Goal: Task Accomplishment & Management: Complete application form

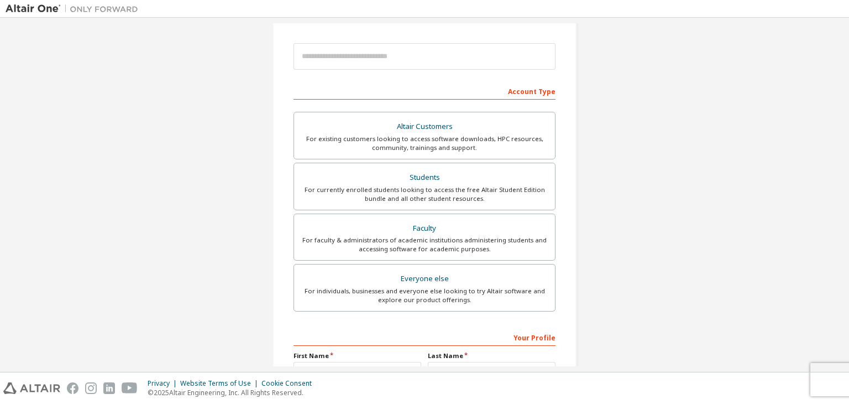
scroll to position [121, 0]
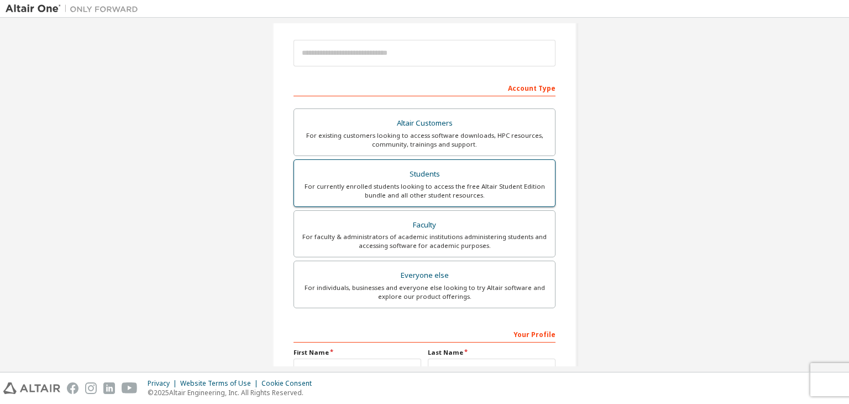
click at [489, 191] on div "For currently enrolled students looking to access the free Altair Student Editi…" at bounding box center [425, 191] width 248 height 18
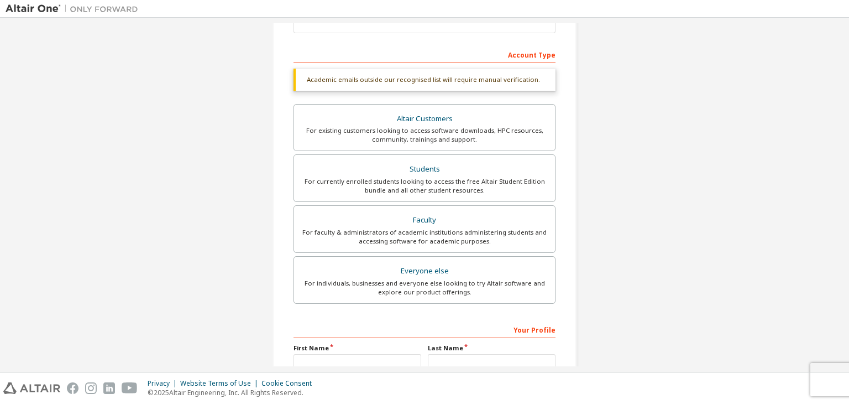
scroll to position [152, 0]
click at [493, 53] on div "Account Type" at bounding box center [425, 57] width 262 height 18
click at [525, 56] on div "Account Type" at bounding box center [425, 57] width 262 height 18
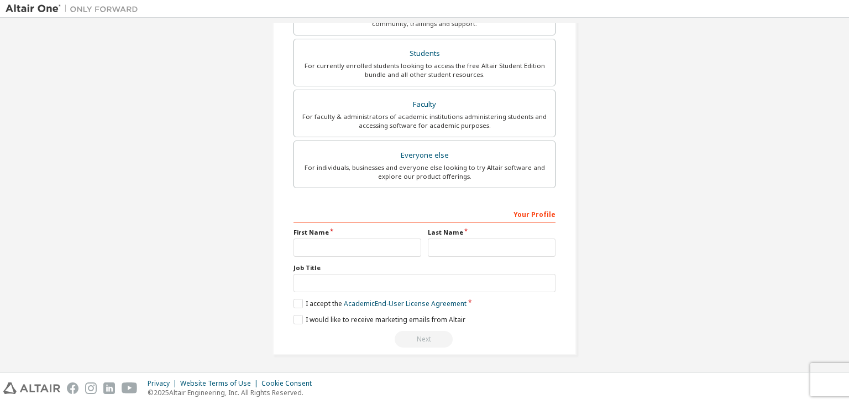
scroll to position [269, 0]
click at [368, 248] on input "text" at bounding box center [358, 247] width 128 height 18
type input "*****"
click at [469, 234] on label "Last Name" at bounding box center [492, 232] width 128 height 9
click at [467, 238] on input "text" at bounding box center [492, 247] width 128 height 18
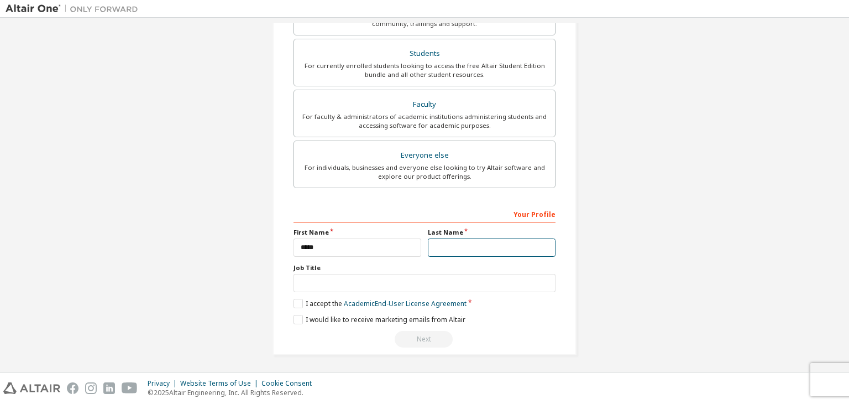
type input "****"
click at [447, 279] on input "text" at bounding box center [425, 283] width 262 height 18
type input "*******"
click at [295, 299] on label "I accept the Academic End-User License Agreement" at bounding box center [380, 303] width 173 height 9
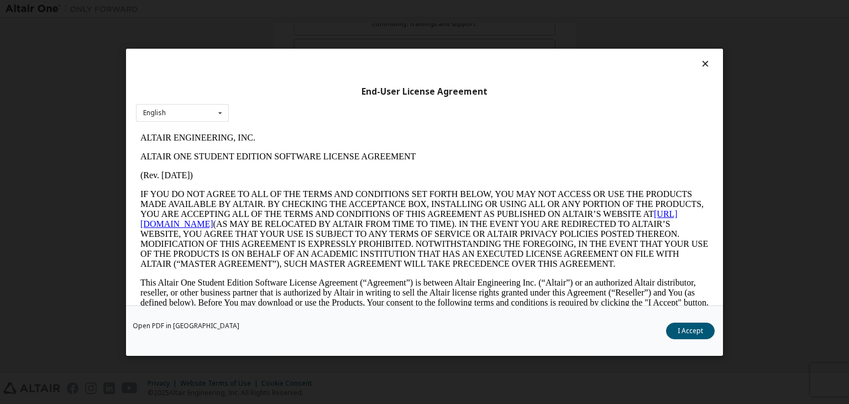
scroll to position [0, 0]
click at [684, 327] on button "I Accept" at bounding box center [690, 330] width 49 height 17
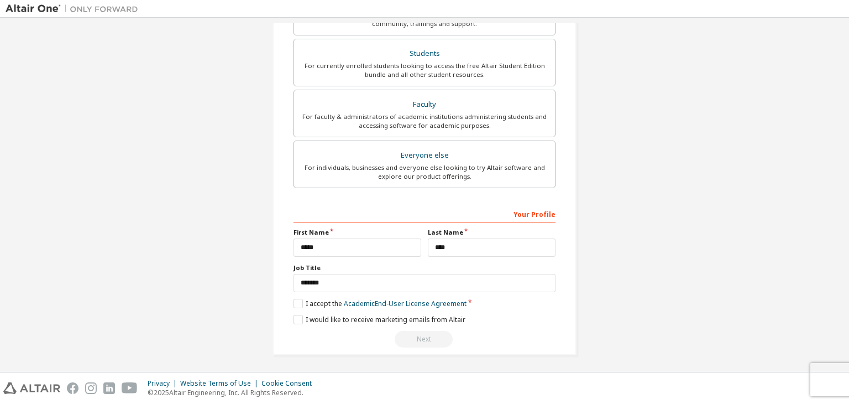
click at [425, 337] on div "Next" at bounding box center [425, 339] width 262 height 17
click at [414, 344] on div "Next" at bounding box center [425, 339] width 262 height 17
click at [531, 300] on div "I accept the Academic End-User License Agreement" at bounding box center [425, 303] width 262 height 9
click at [486, 212] on div "Your Profile" at bounding box center [425, 214] width 262 height 18
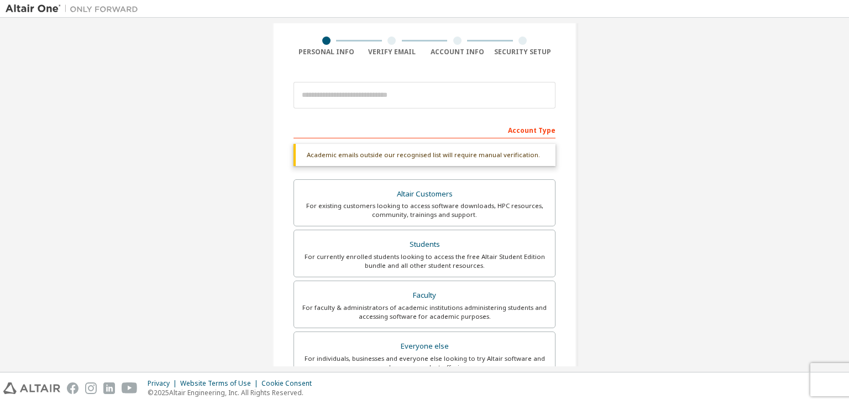
scroll to position [269, 0]
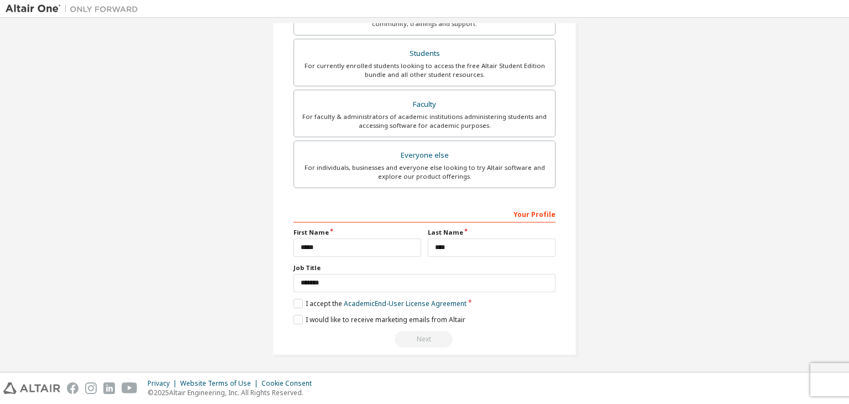
click at [423, 337] on div "Next" at bounding box center [425, 339] width 262 height 17
click at [294, 320] on label "I would like to receive marketing emails from Altair" at bounding box center [380, 319] width 172 height 9
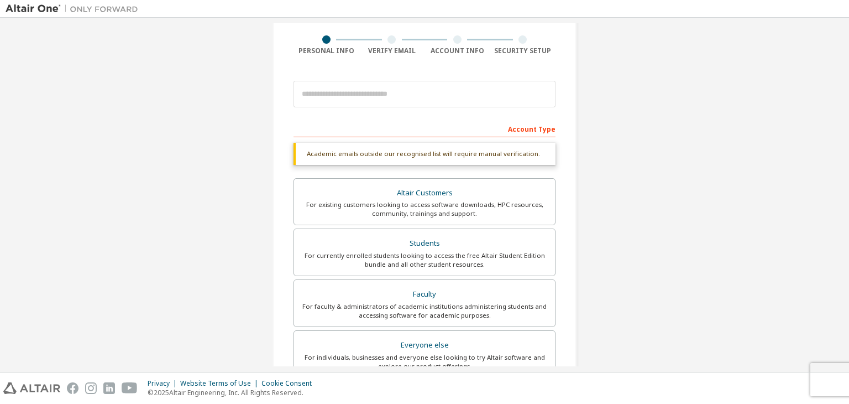
scroll to position [0, 0]
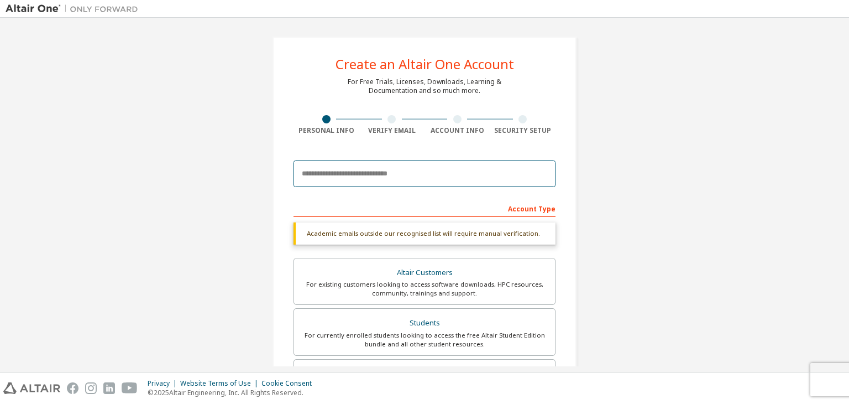
click at [476, 181] on input "email" at bounding box center [425, 173] width 262 height 27
type input "*"
click at [463, 184] on input "email" at bounding box center [425, 173] width 262 height 27
type input "**********"
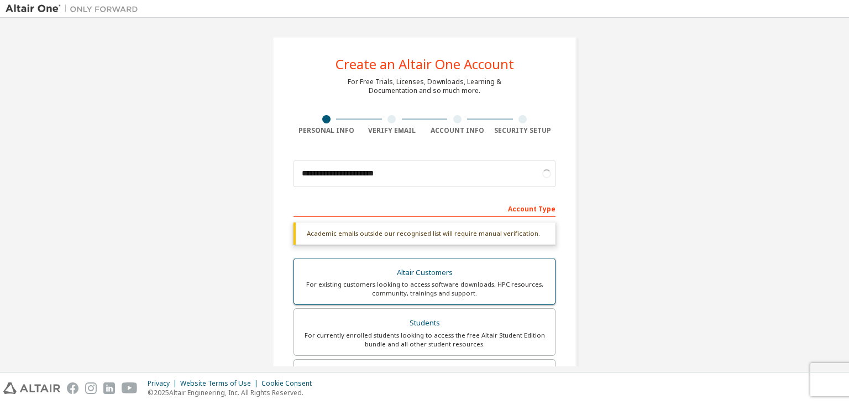
click at [450, 298] on label "Altair Customers For existing customers looking to access software downloads, H…" at bounding box center [425, 282] width 262 height 48
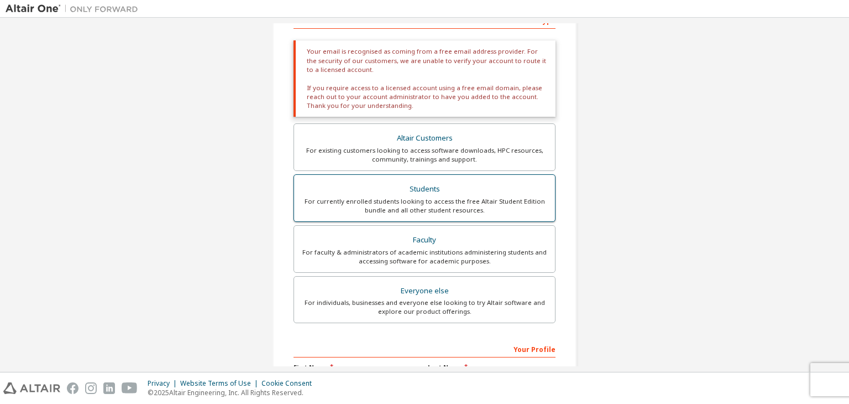
scroll to position [188, 0]
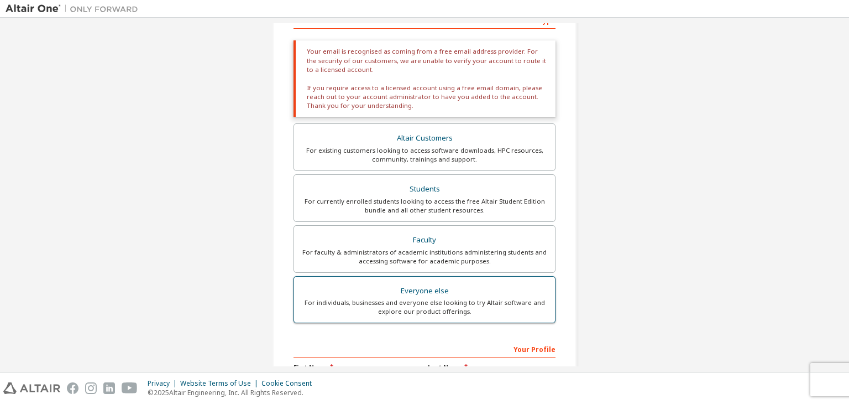
click at [441, 301] on div "For individuals, businesses and everyone else looking to try Altair software an…" at bounding box center [425, 307] width 248 height 18
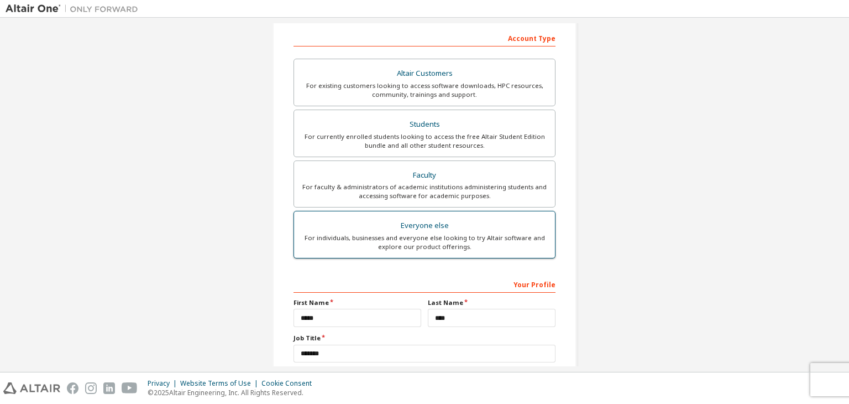
scroll to position [241, 0]
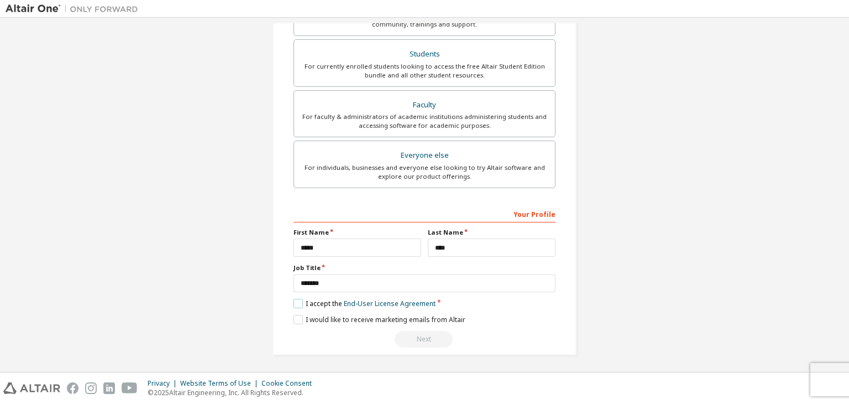
click at [296, 299] on label "I accept the End-User License Agreement" at bounding box center [365, 303] width 142 height 9
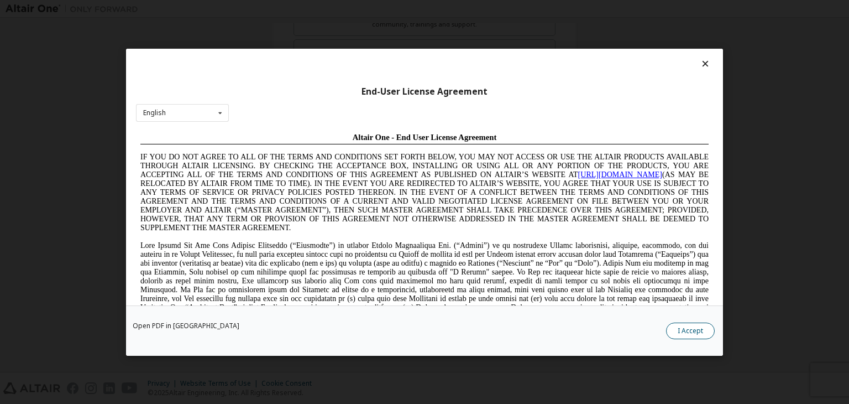
scroll to position [0, 0]
click at [697, 322] on button "I Accept" at bounding box center [690, 330] width 49 height 17
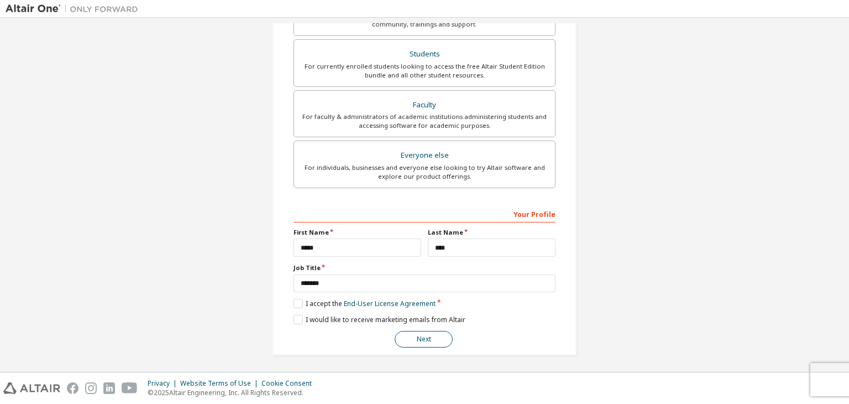
click at [419, 332] on button "Next" at bounding box center [424, 339] width 58 height 17
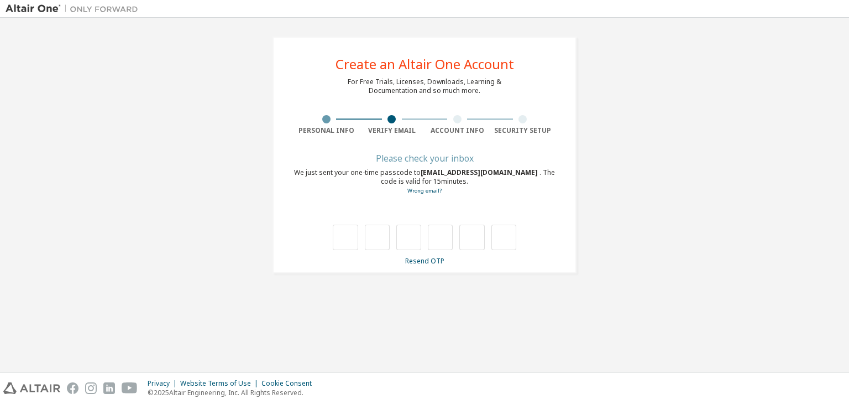
type input "*"
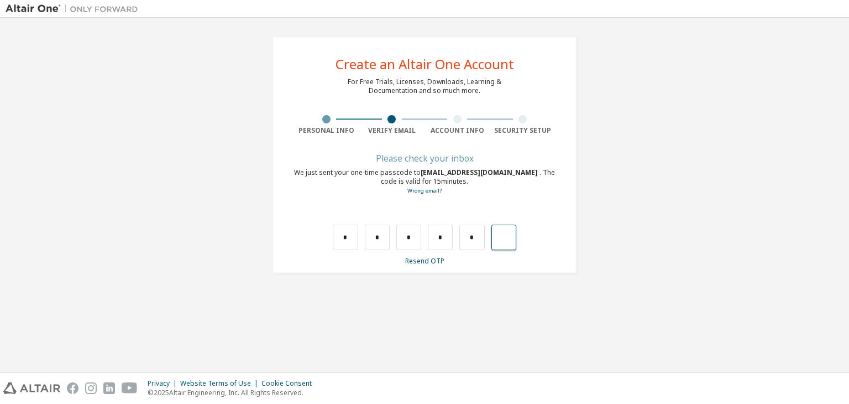
type input "*"
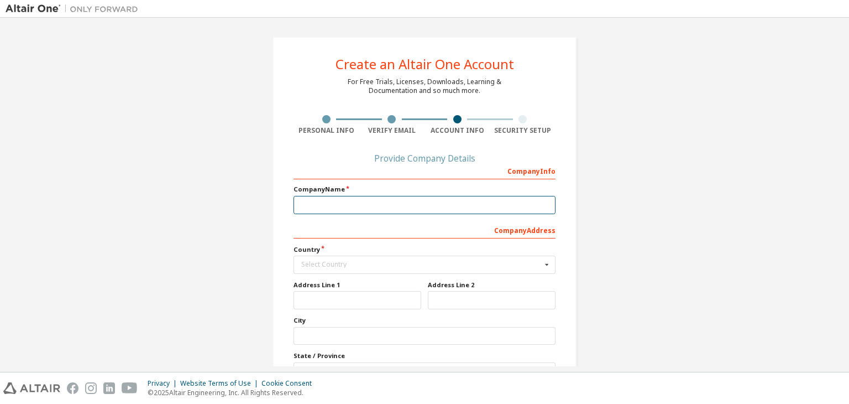
click at [389, 207] on input "text" at bounding box center [425, 205] width 262 height 18
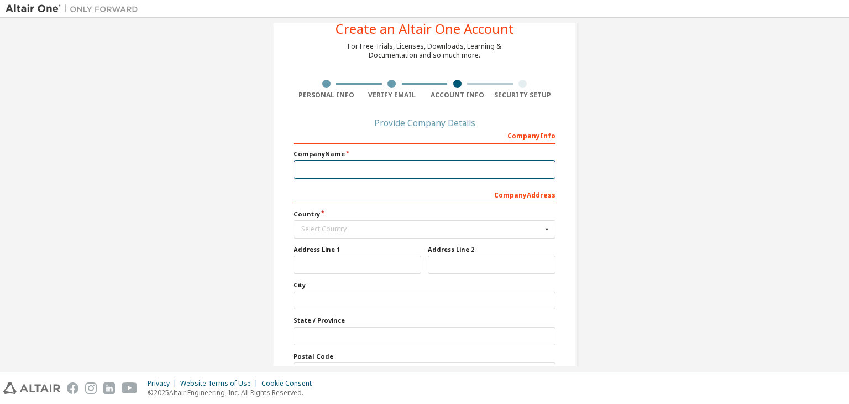
scroll to position [100, 0]
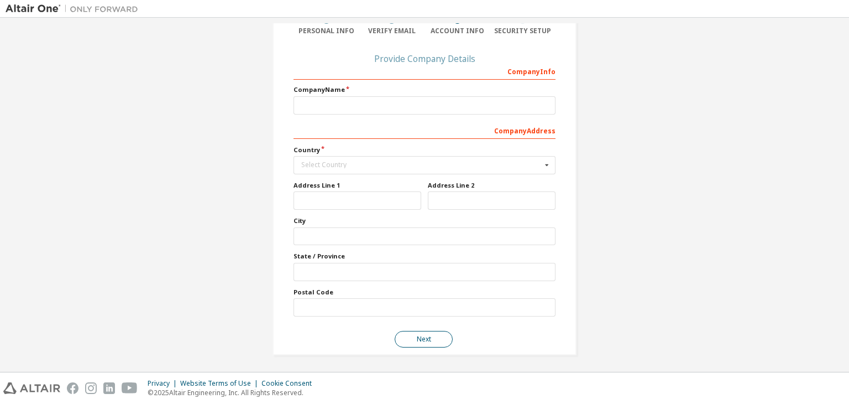
click at [425, 332] on button "Next" at bounding box center [424, 339] width 58 height 17
click at [677, 273] on div "Create an Altair One Account For Free Trials, Licenses, Downloads, Learning & D…" at bounding box center [425, 146] width 838 height 445
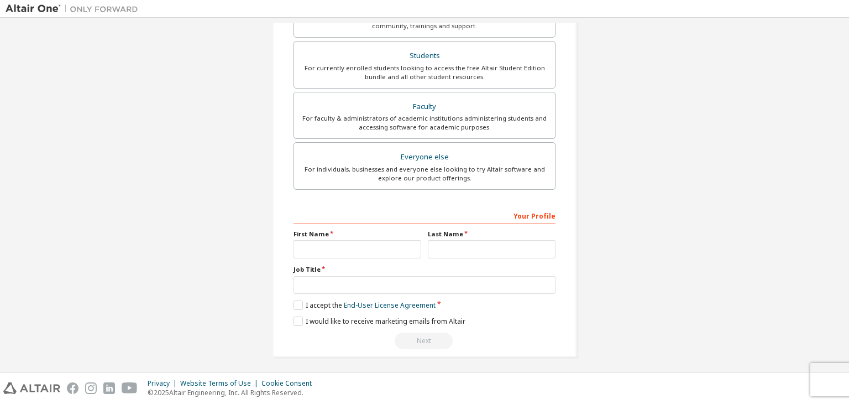
scroll to position [241, 0]
